Goal: Task Accomplishment & Management: Use online tool/utility

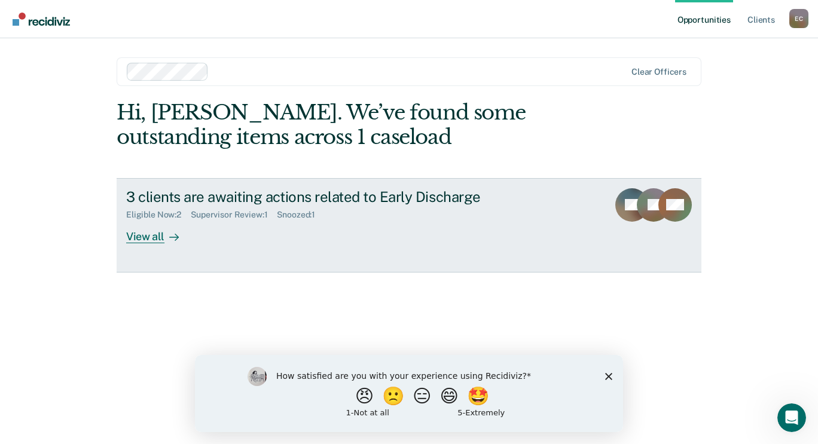
click at [146, 239] on div "View all" at bounding box center [159, 231] width 67 height 23
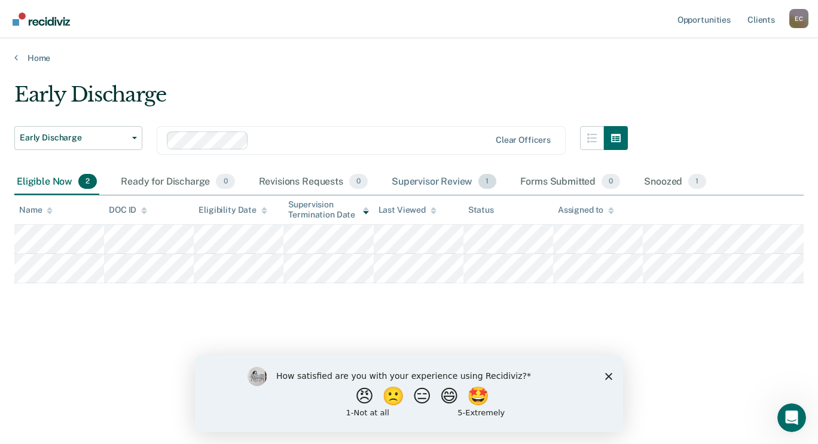
click at [458, 184] on div "Supervisor Review 1" at bounding box center [443, 182] width 109 height 26
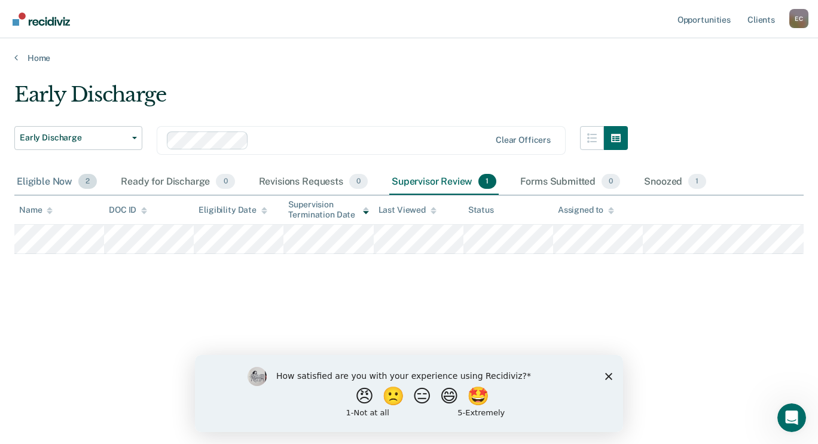
click at [48, 180] on div "Eligible Now 2" at bounding box center [56, 182] width 85 height 26
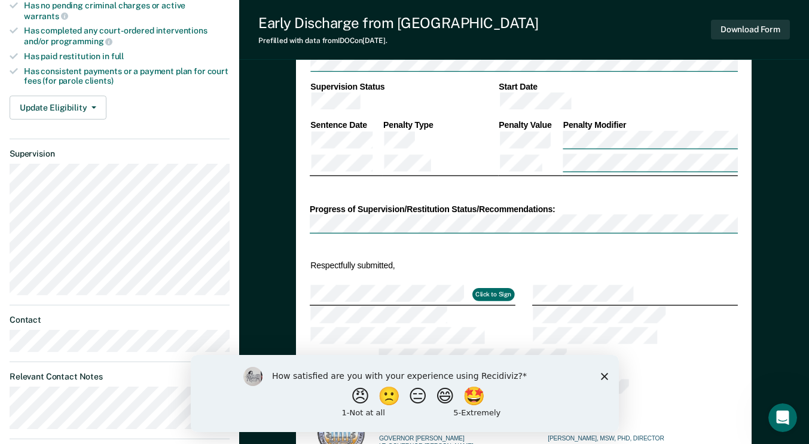
type textarea "x"
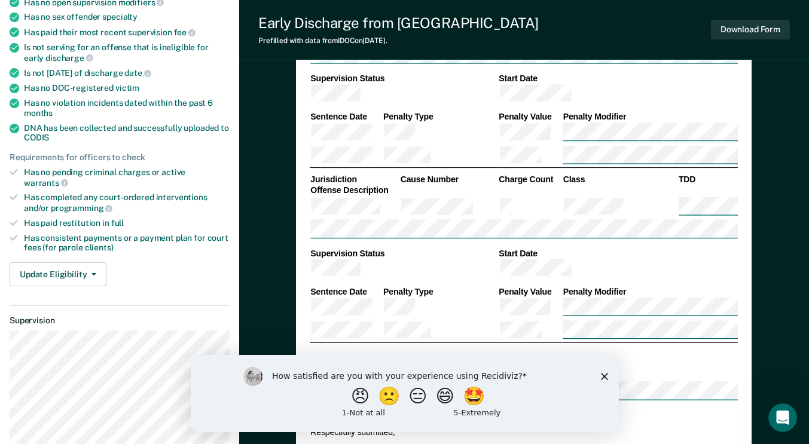
scroll to position [283, 0]
click at [608, 371] on div "How satisfied are you with your experience using Recidiviz? 😠 🙁 😑 😄 🤩 1 - Not a…" at bounding box center [404, 392] width 428 height 77
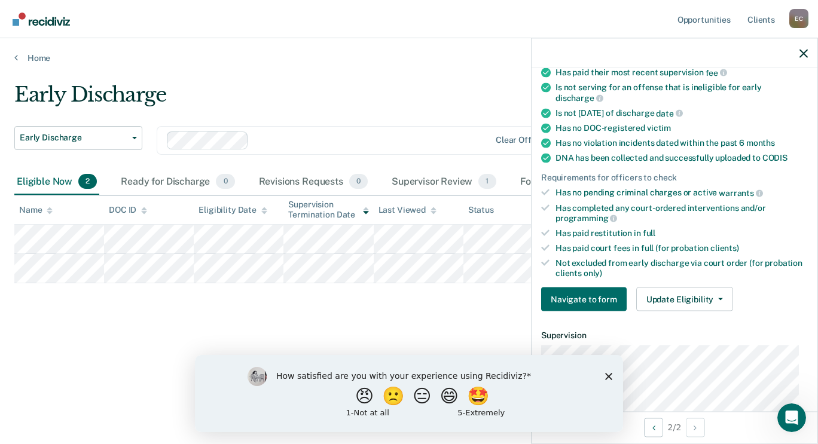
scroll to position [185, 0]
click at [659, 294] on button "Update Eligibility" at bounding box center [684, 299] width 97 height 24
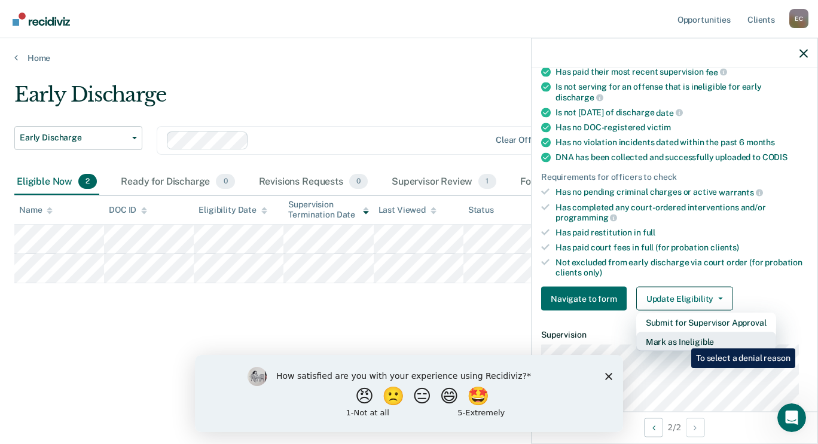
click at [682, 340] on button "Mark as Ineligible" at bounding box center [706, 341] width 140 height 19
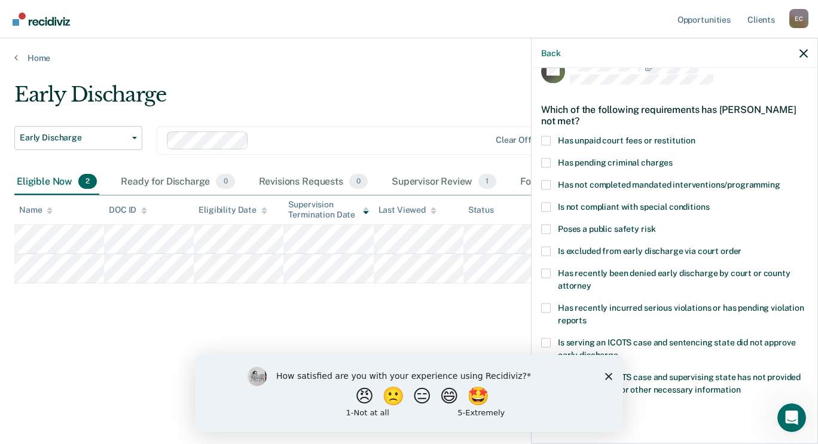
scroll to position [23, 0]
click at [548, 137] on span at bounding box center [546, 141] width 10 height 10
click at [695, 136] on input "Has unpaid court fees or restitution" at bounding box center [695, 136] width 0 height 0
click at [544, 161] on span at bounding box center [546, 163] width 10 height 10
click at [673, 158] on input "Has pending criminal charges" at bounding box center [673, 158] width 0 height 0
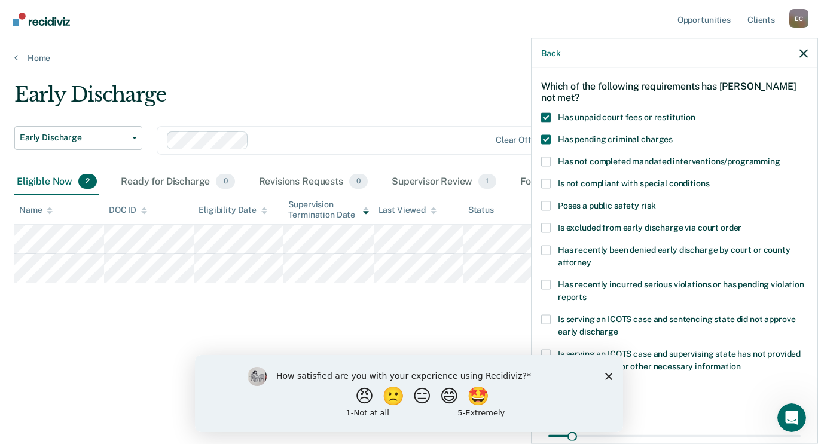
scroll to position [48, 0]
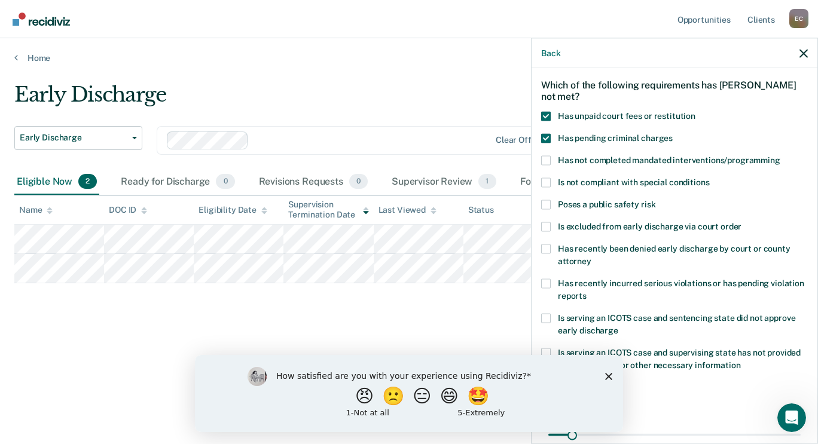
click at [550, 184] on span at bounding box center [546, 183] width 10 height 10
click at [709, 178] on input "Is not compliant with special conditions" at bounding box center [709, 178] width 0 height 0
click at [550, 184] on span at bounding box center [546, 183] width 10 height 10
click at [709, 178] on input "Is not compliant with special conditions" at bounding box center [709, 178] width 0 height 0
click at [551, 160] on label "Has not completed mandated interventions/programming" at bounding box center [674, 161] width 267 height 13
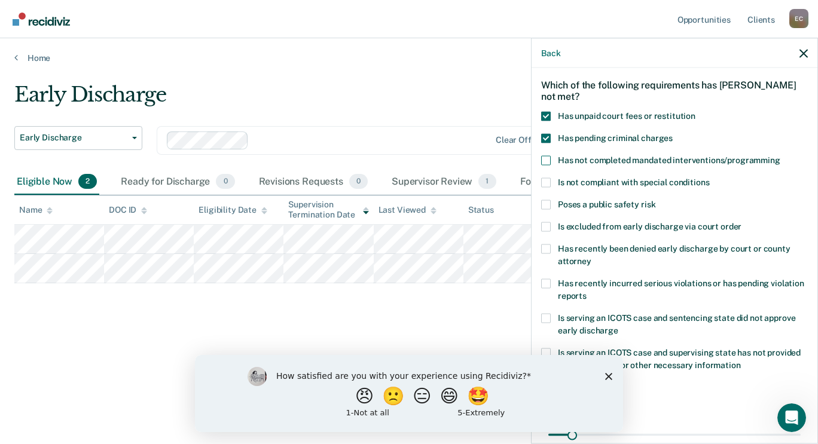
click at [780, 155] on input "Has not completed mandated interventions/programming" at bounding box center [780, 155] width 0 height 0
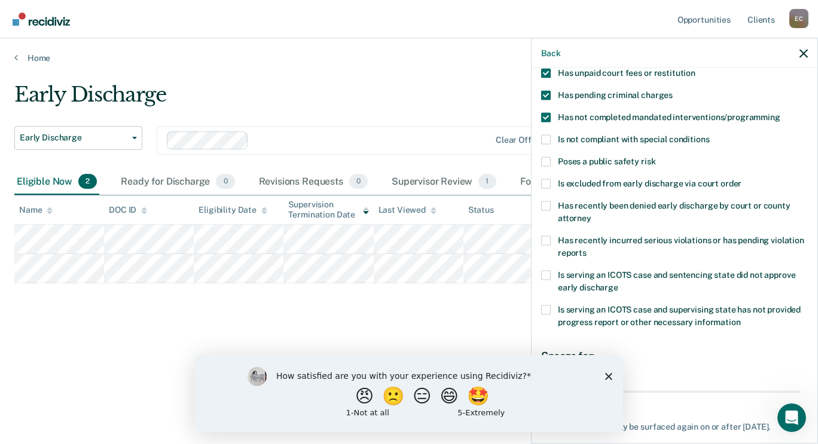
scroll to position [155, 0]
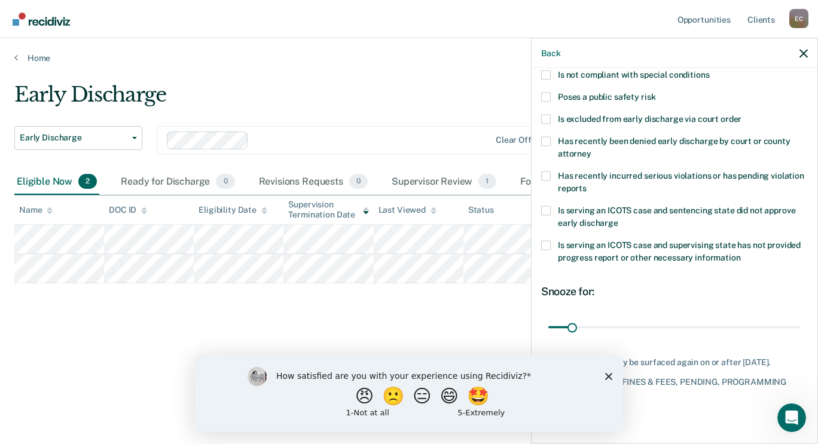
click at [607, 377] on icon "Close survey" at bounding box center [608, 375] width 7 height 7
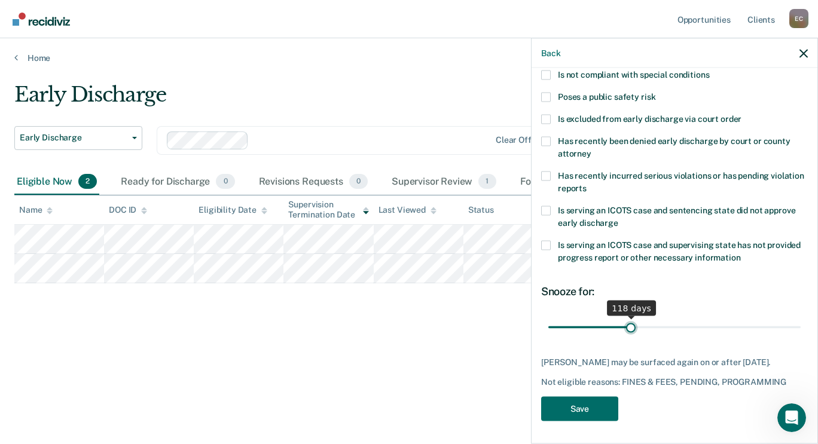
drag, startPoint x: 578, startPoint y: 331, endPoint x: 628, endPoint y: 328, distance: 50.3
type input "118"
click at [628, 328] on input "range" at bounding box center [674, 327] width 252 height 21
click at [595, 411] on button "Save" at bounding box center [579, 408] width 77 height 25
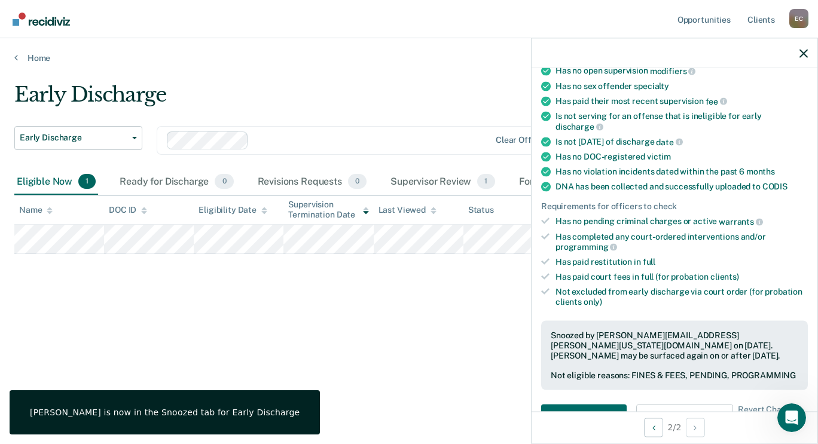
click at [447, 353] on div "Early Discharge Early Discharge Early Discharge Clear officers Eligible Now 1 R…" at bounding box center [408, 218] width 789 height 272
click at [803, 48] on button "button" at bounding box center [803, 53] width 8 height 10
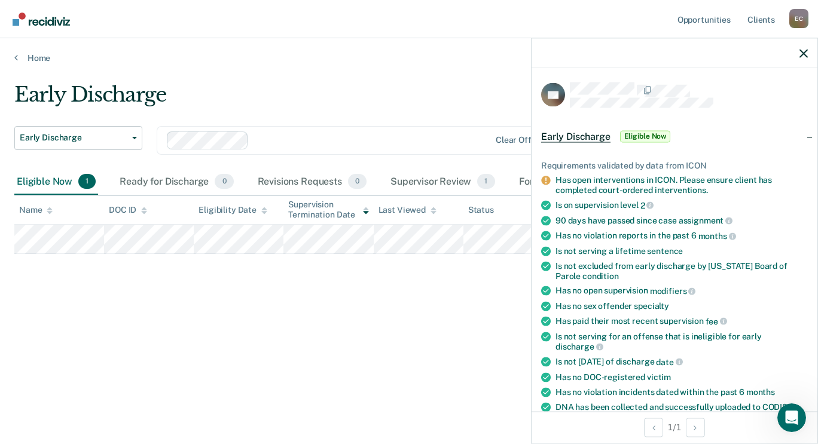
scroll to position [454, 0]
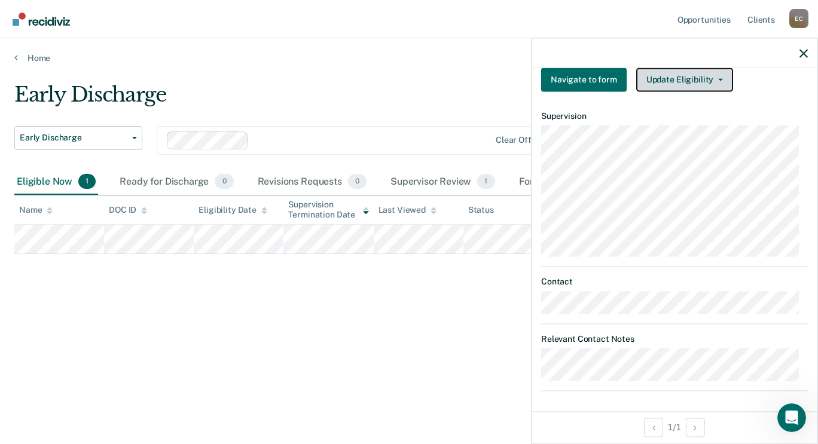
click at [687, 77] on button "Update Eligibility" at bounding box center [684, 80] width 97 height 24
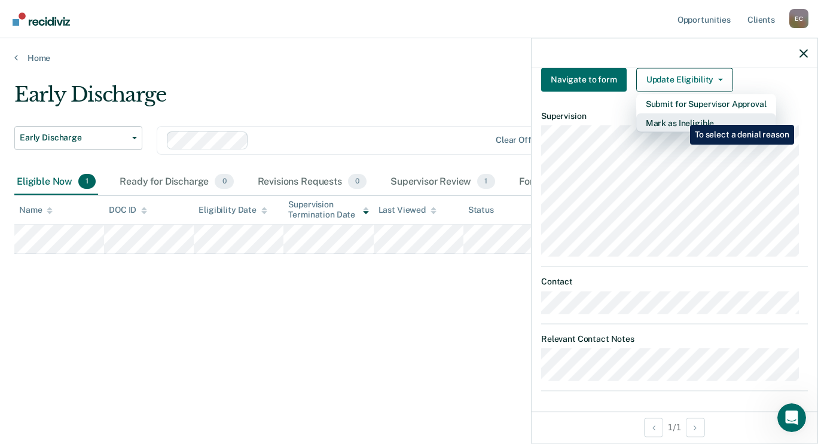
click at [681, 116] on button "Mark as Ineligible" at bounding box center [706, 122] width 140 height 19
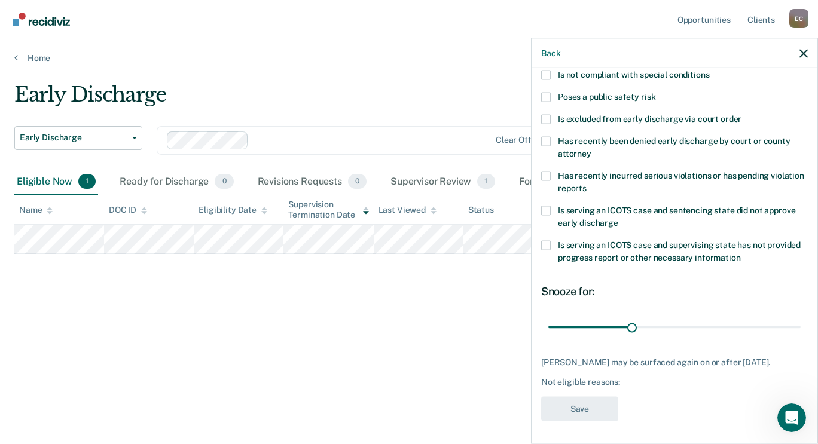
scroll to position [0, 0]
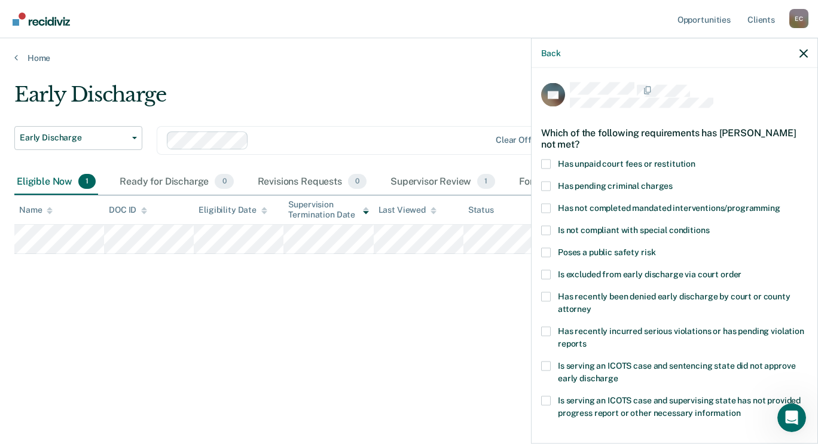
click at [555, 160] on label "Has unpaid court fees or restitution" at bounding box center [674, 165] width 267 height 13
click at [695, 159] on input "Has unpaid court fees or restitution" at bounding box center [695, 159] width 0 height 0
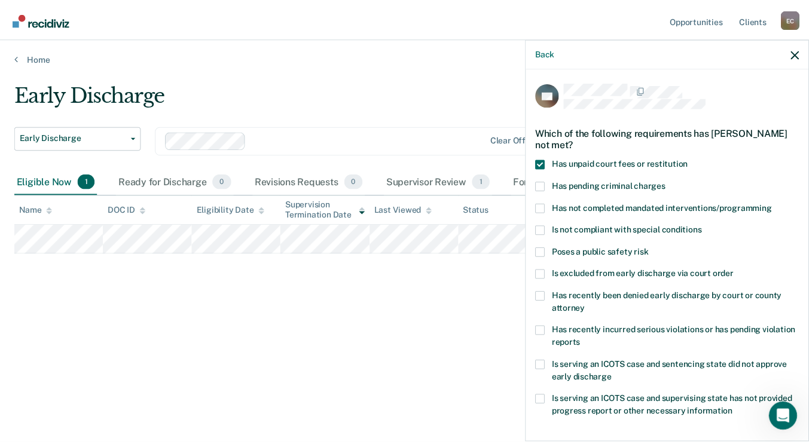
scroll to position [155, 0]
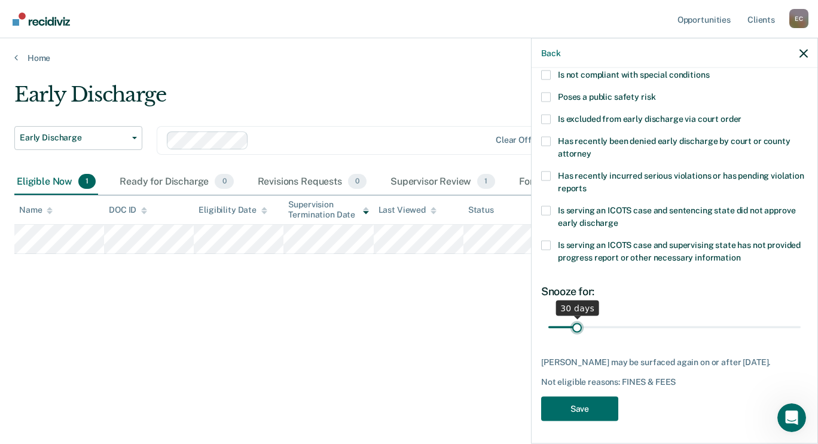
type input "31"
click at [576, 325] on input "range" at bounding box center [674, 327] width 252 height 21
click at [577, 408] on button "Save" at bounding box center [579, 408] width 77 height 25
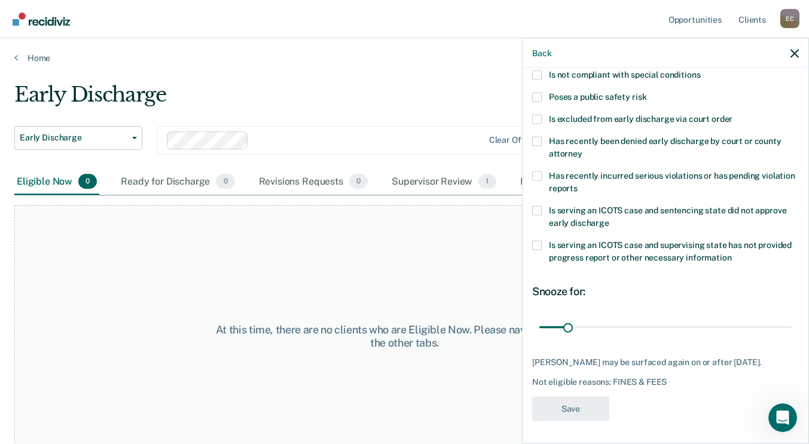
click at [243, 256] on div "At this time, there are no clients who are Eligible Now. Please navigate to one…" at bounding box center [404, 336] width 780 height 262
